Goal: Navigation & Orientation: Find specific page/section

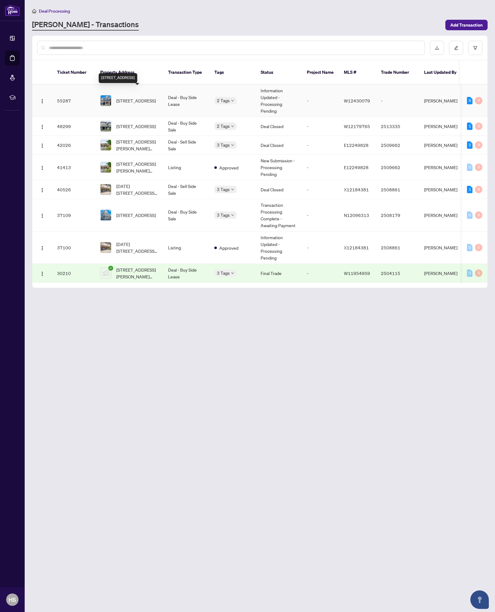
click at [131, 97] on span "[STREET_ADDRESS]" at bounding box center [135, 100] width 39 height 7
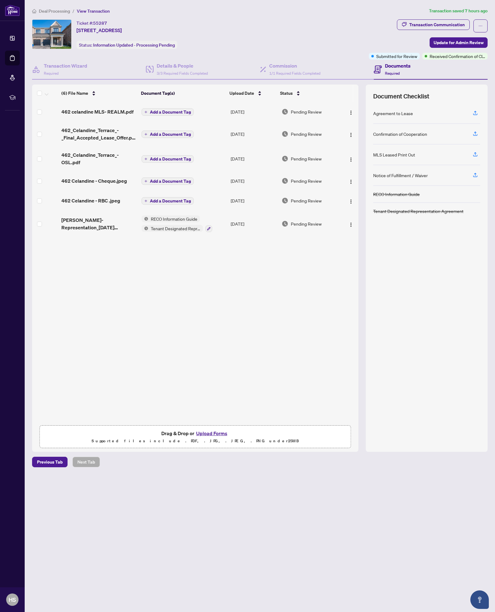
click at [296, 297] on div "(6) File Name Document Tag(s) Upload Date Status 462 celandine MLS- REALM.pdf A…" at bounding box center [195, 262] width 326 height 320
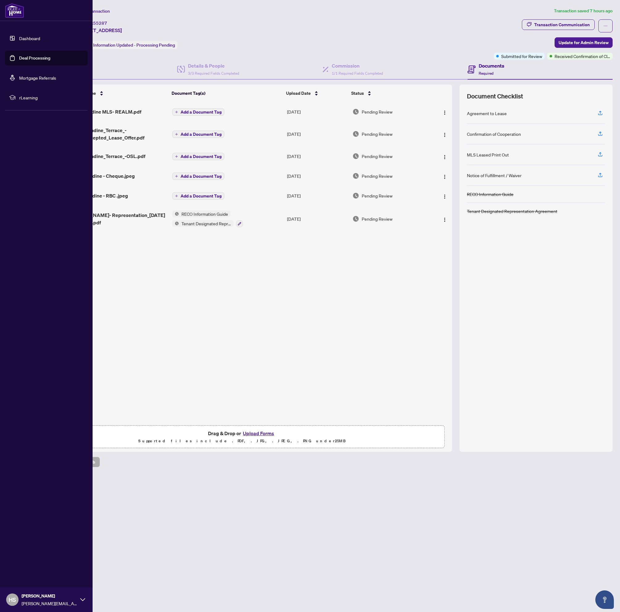
click at [26, 56] on link "Deal Processing" at bounding box center [34, 58] width 31 height 6
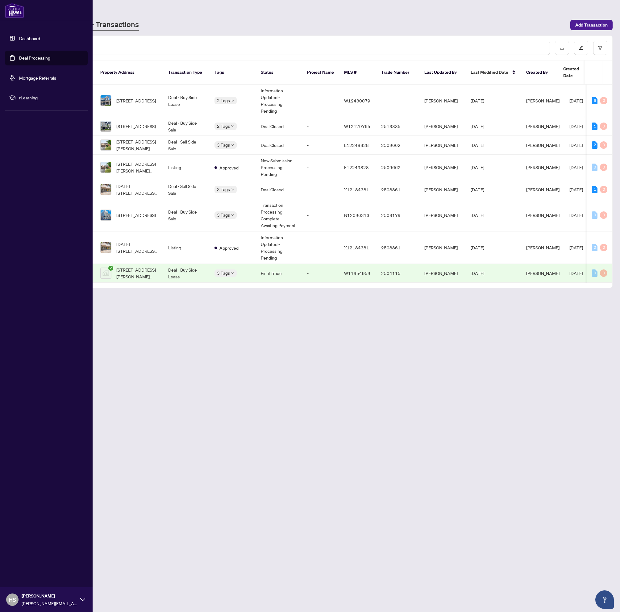
click at [28, 35] on link "Dashboard" at bounding box center [29, 38] width 21 height 6
